Goal: Information Seeking & Learning: Learn about a topic

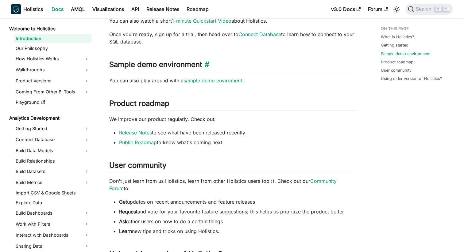
scroll to position [274, 0]
click at [48, 140] on link "Connect Database" at bounding box center [53, 140] width 78 height 10
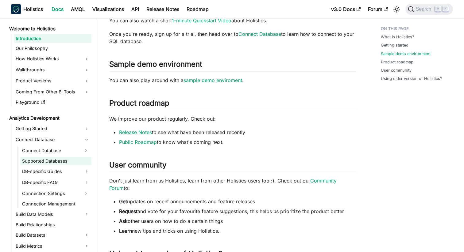
click at [56, 161] on link "Supported Databases" at bounding box center [55, 161] width 71 height 9
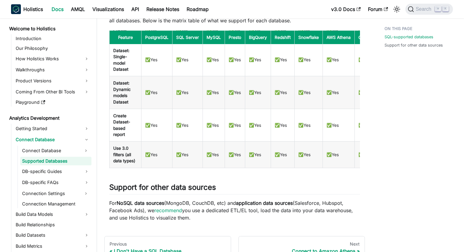
scroll to position [305, 0]
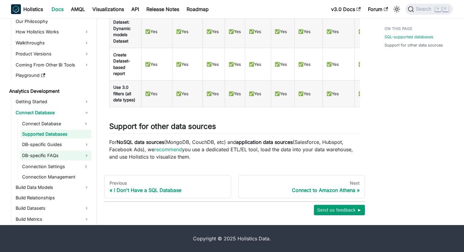
click at [42, 153] on link "DB-specific FAQs" at bounding box center [55, 156] width 71 height 10
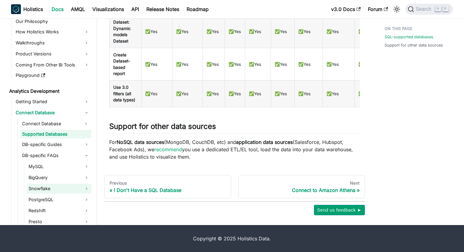
click at [57, 186] on link "Snowflake" at bounding box center [59, 189] width 65 height 10
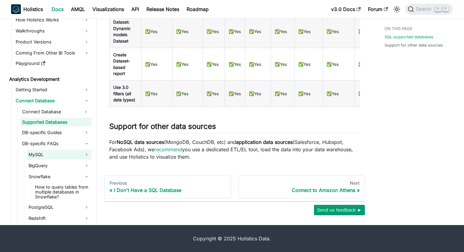
scroll to position [21, 0]
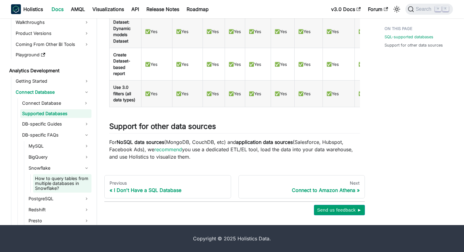
click at [61, 181] on link "How to query tables from multiple databases in Snowflake?" at bounding box center [62, 184] width 58 height 18
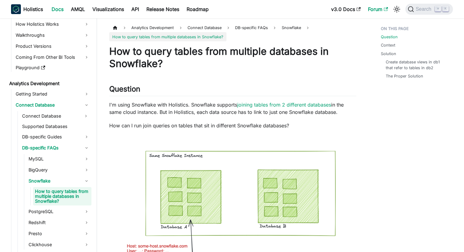
click at [385, 10] on icon "Main" at bounding box center [386, 9] width 4 height 4
